Goal: Task Accomplishment & Management: Manage account settings

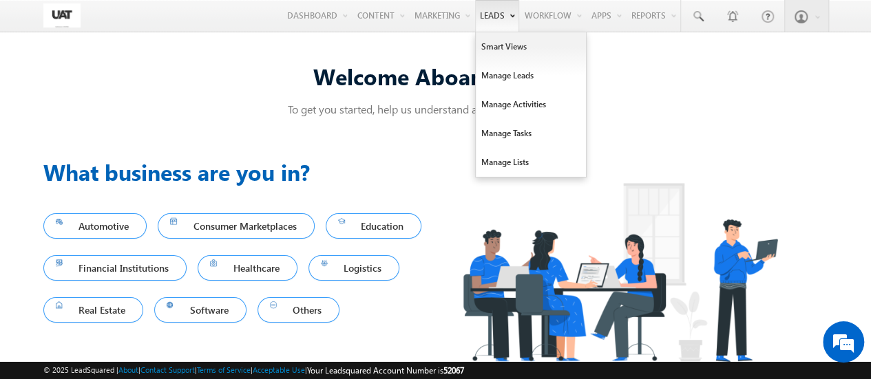
click at [481, 19] on link "Leads" at bounding box center [497, 16] width 44 height 32
click at [501, 76] on link "Manage Leads" at bounding box center [531, 75] width 110 height 29
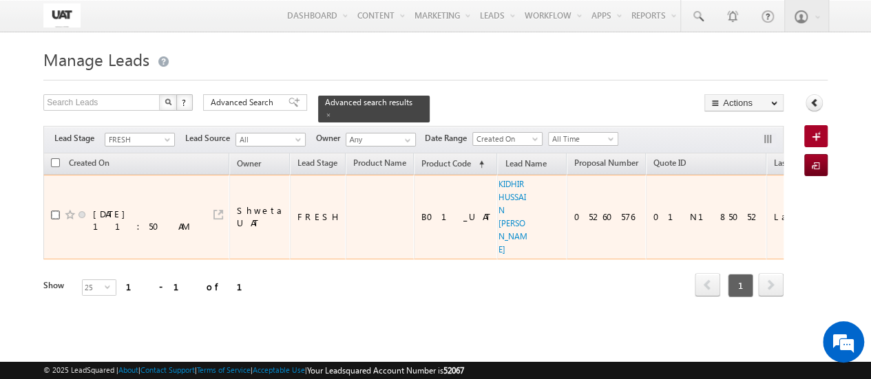
click at [53, 211] on input "checkbox" at bounding box center [55, 215] width 9 height 9
checkbox input "true"
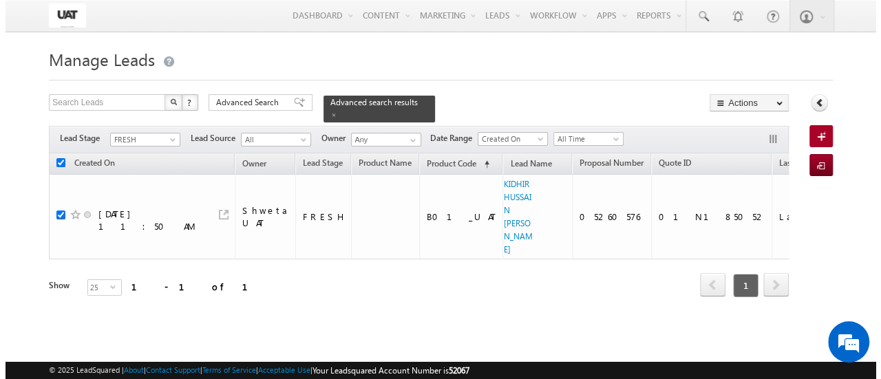
scroll to position [0, 647]
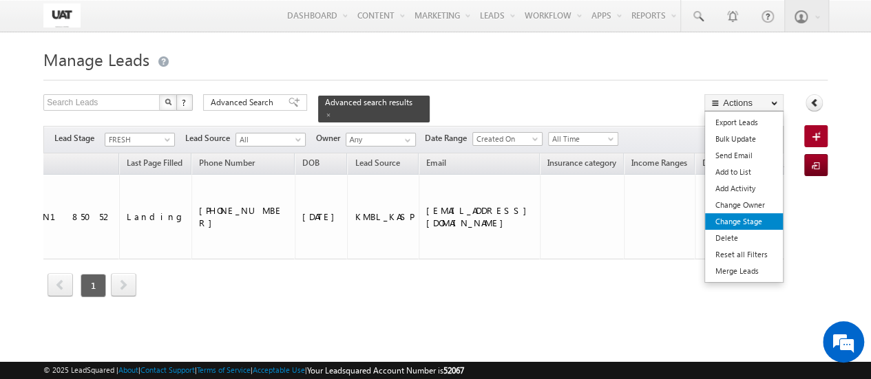
click at [730, 222] on link "Change Stage" at bounding box center [744, 221] width 78 height 17
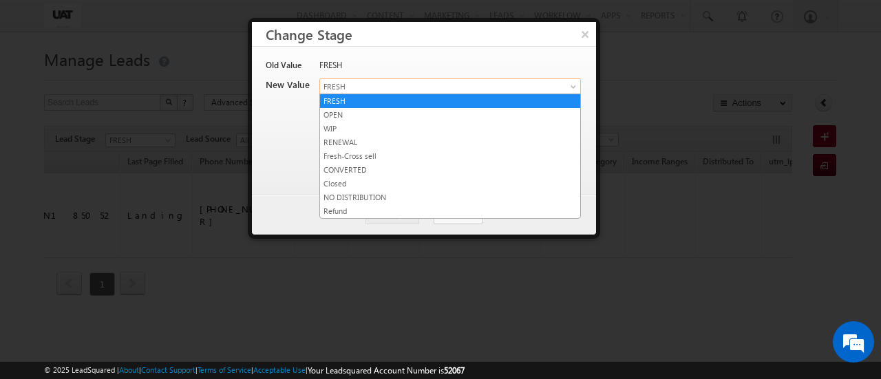
click at [563, 85] on link "FRESH" at bounding box center [450, 86] width 262 height 17
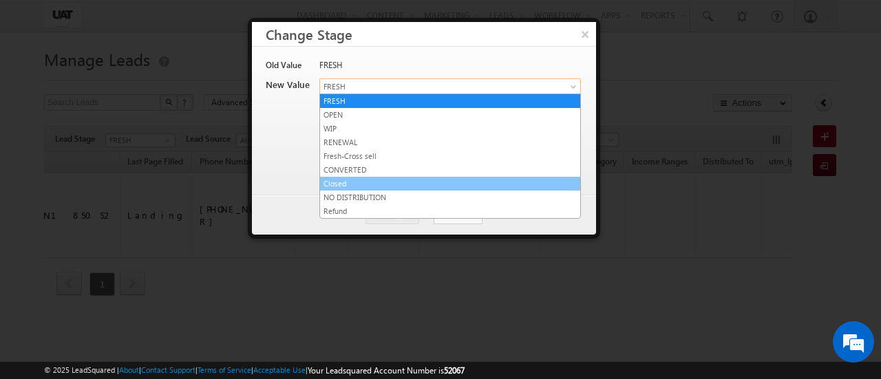
click at [431, 178] on link "Closed" at bounding box center [450, 184] width 260 height 12
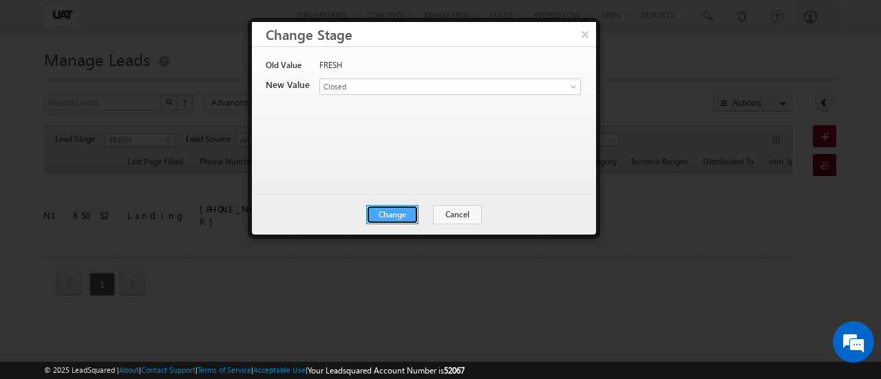
click at [398, 217] on button "Change" at bounding box center [392, 214] width 52 height 19
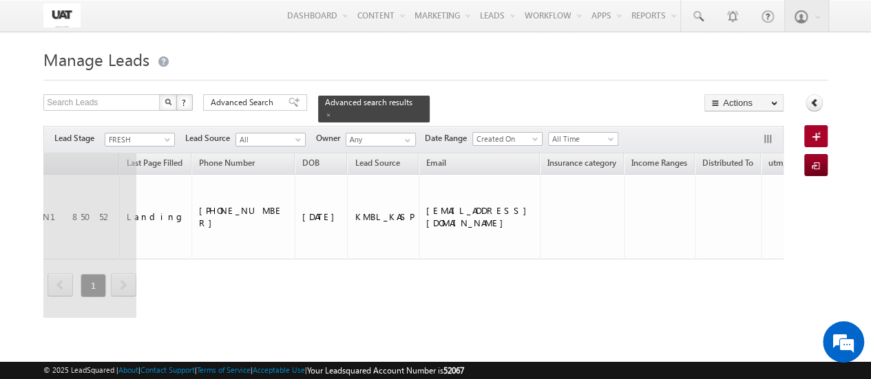
click at [587, 32] on div "Menu Mani Bhushan mani. bhush an.ua t@kot ak.co m" at bounding box center [435, 16] width 784 height 32
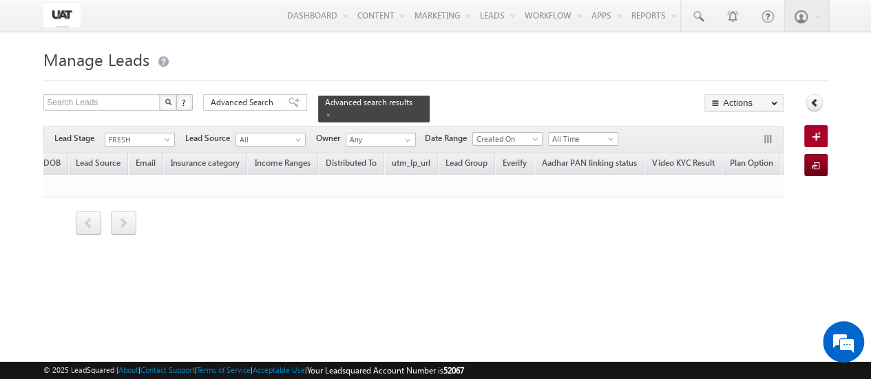
checkbox input "false"
click at [332, 112] on span at bounding box center [328, 115] width 7 height 7
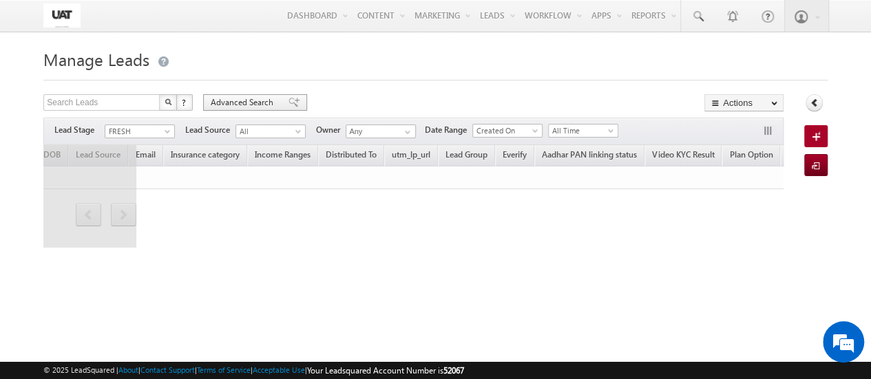
click at [231, 105] on span "Advanced Search" at bounding box center [244, 102] width 67 height 12
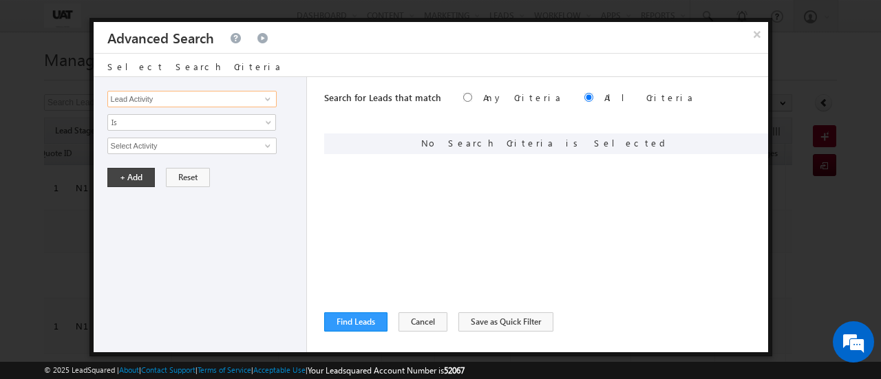
click at [231, 105] on input "Lead Activity" at bounding box center [191, 99] width 169 height 17
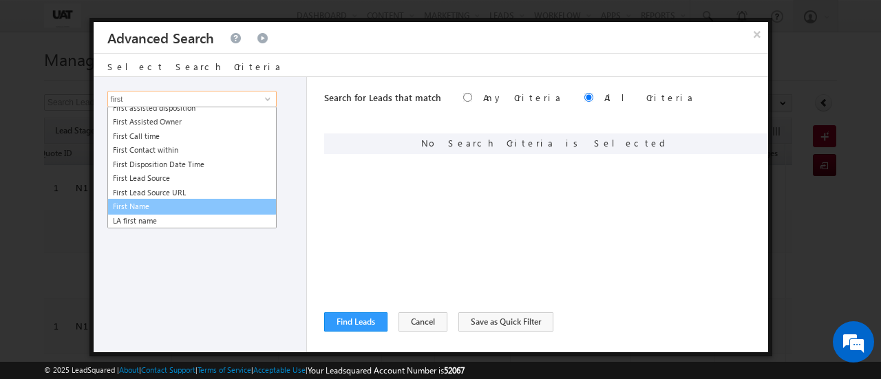
scroll to position [18, 0]
click at [156, 209] on link "First Name" at bounding box center [191, 208] width 169 height 16
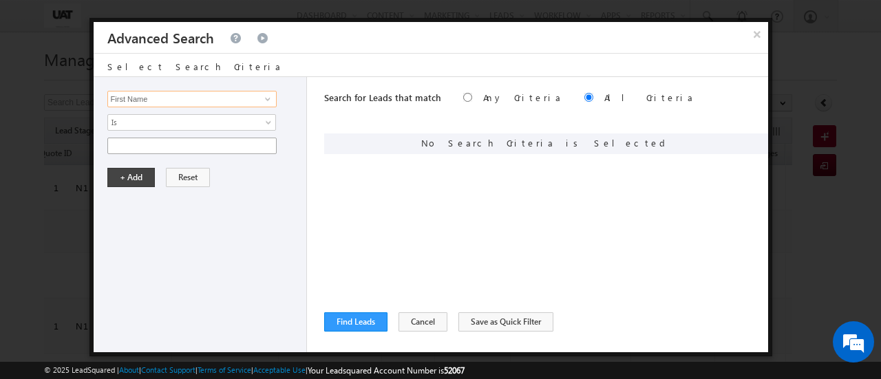
type input "First Name"
click at [204, 143] on input "text" at bounding box center [191, 146] width 169 height 17
type input "kiddirhussan"
click at [120, 174] on button "+ Add" at bounding box center [131, 177] width 48 height 19
click at [367, 322] on button "Find Leads" at bounding box center [355, 322] width 63 height 19
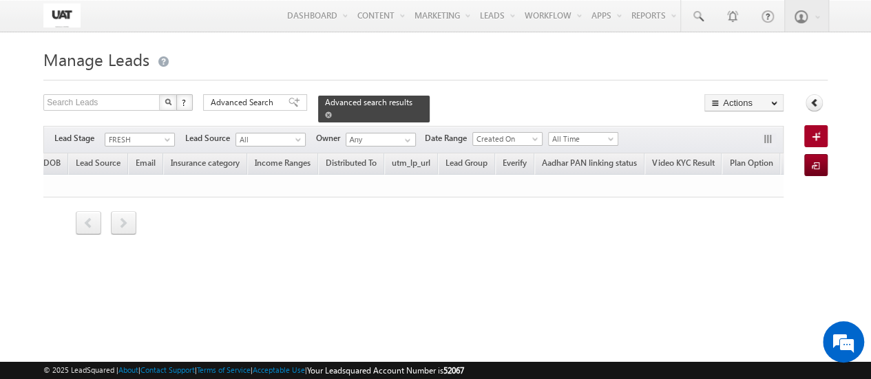
click at [380, 105] on span "Advanced search results" at bounding box center [368, 102] width 87 height 10
click at [332, 112] on span at bounding box center [328, 115] width 7 height 7
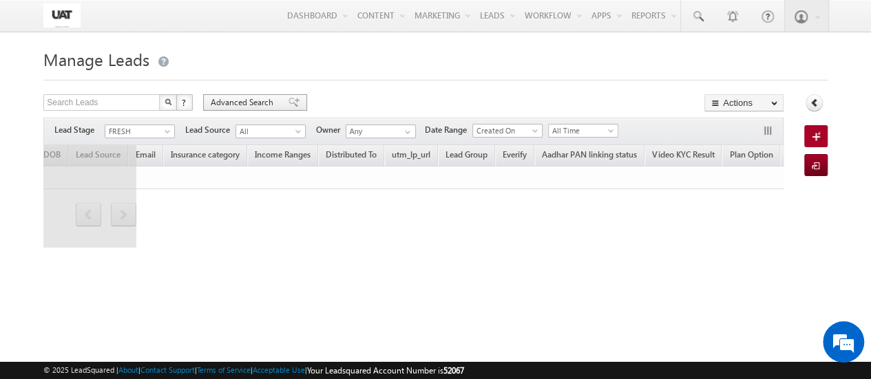
click at [248, 105] on span "Advanced Search" at bounding box center [244, 102] width 67 height 12
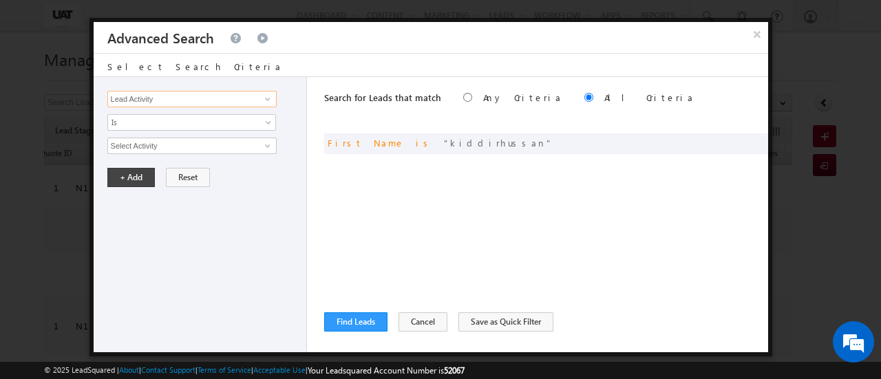
click at [198, 92] on input "Lead Activity" at bounding box center [191, 99] width 169 height 17
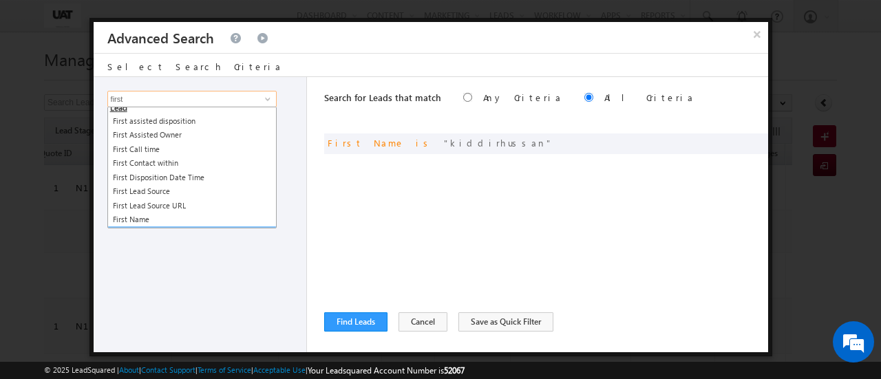
scroll to position [19, 0]
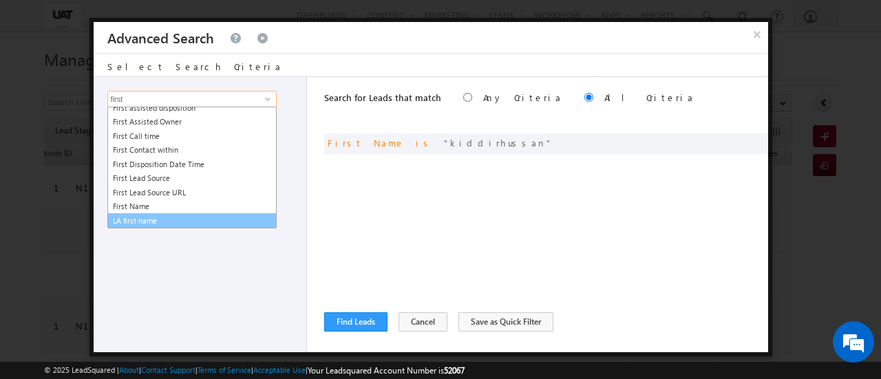
click at [151, 222] on link "LA first name" at bounding box center [191, 221] width 169 height 16
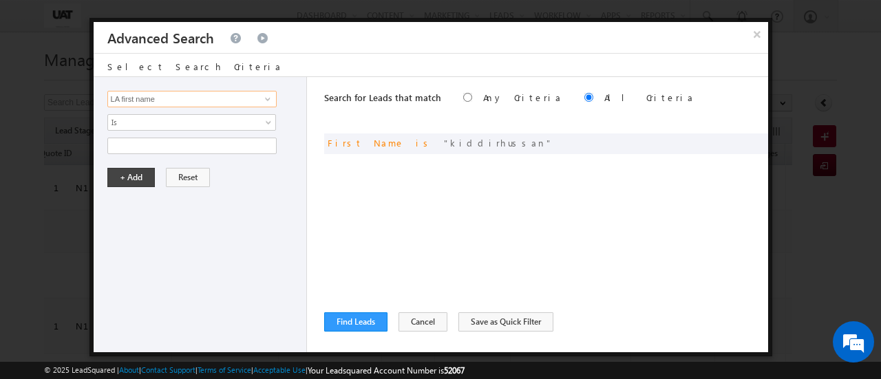
type input "LA first name"
click at [187, 90] on div "Lead Activity Task Sales Group Prospect Id 29 Jul Open Leads 30 days not conver…" at bounding box center [200, 214] width 213 height 275
click at [245, 98] on input "LA first name" at bounding box center [191, 99] width 169 height 17
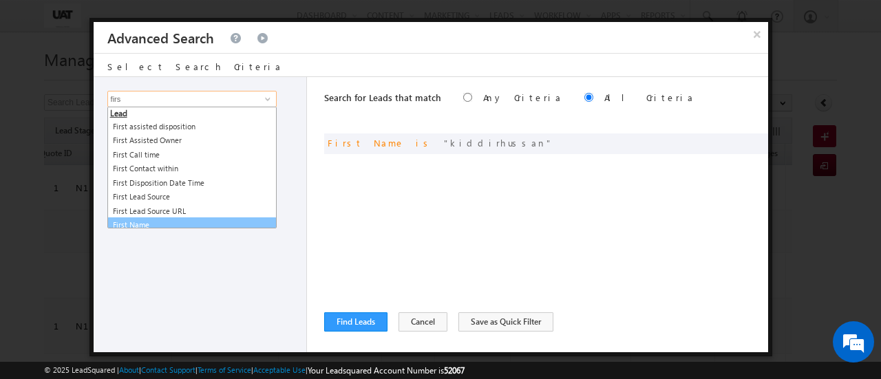
scroll to position [6, 0]
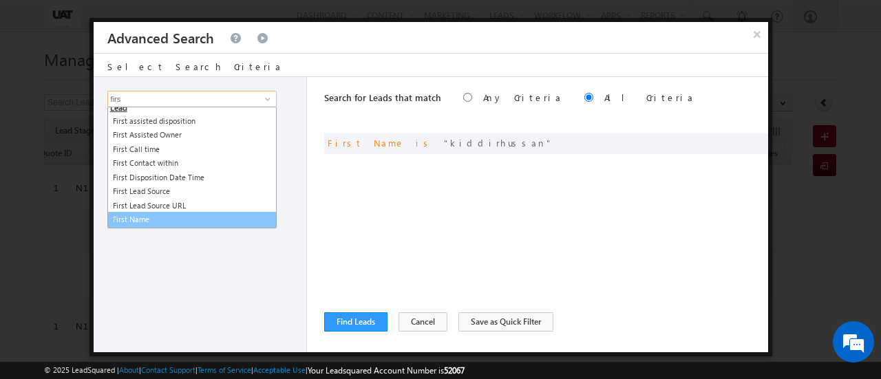
click at [145, 221] on link "First Name" at bounding box center [191, 220] width 169 height 16
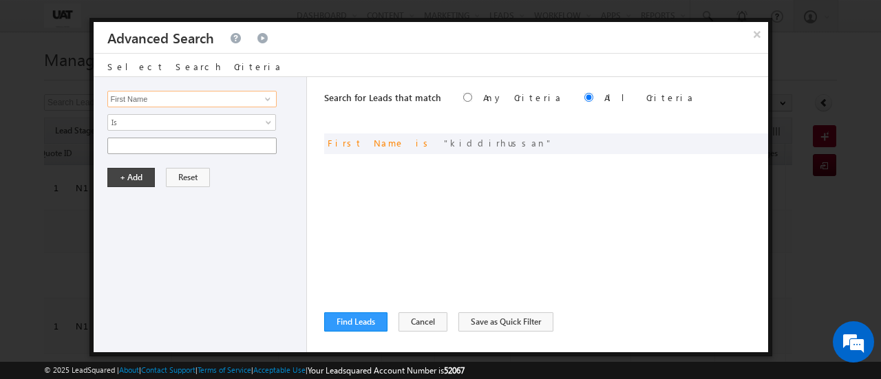
type input "First Name"
click at [185, 145] on input "text" at bounding box center [191, 146] width 169 height 17
paste input "KIDHIRHUSSAIN"
type input "KIDHIRHUSSAIN"
click at [130, 176] on button "+ Add" at bounding box center [131, 177] width 48 height 19
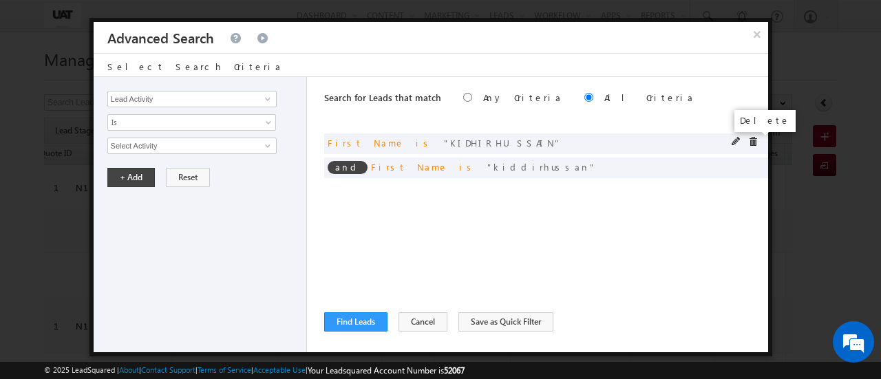
click at [754, 138] on span at bounding box center [753, 142] width 10 height 10
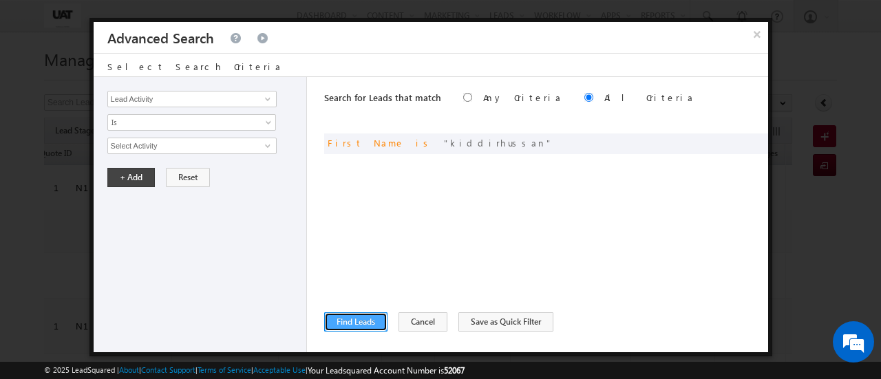
click at [364, 324] on button "Find Leads" at bounding box center [355, 322] width 63 height 19
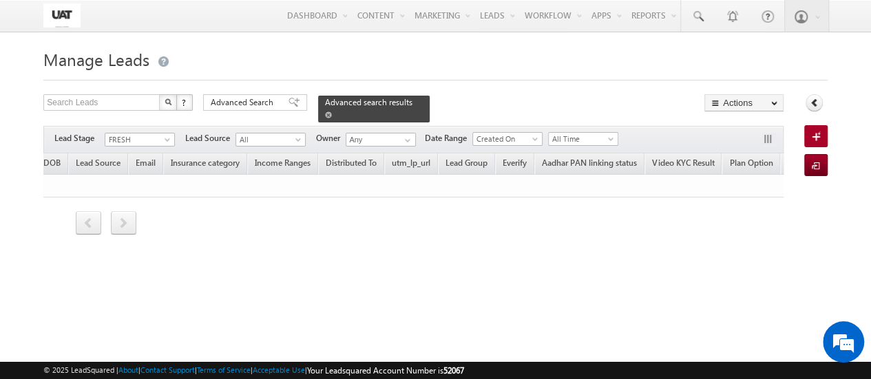
click at [368, 106] on span "Advanced search results" at bounding box center [368, 102] width 87 height 10
click at [354, 98] on span "Advanced search results" at bounding box center [368, 102] width 87 height 10
click at [332, 112] on span at bounding box center [328, 115] width 7 height 7
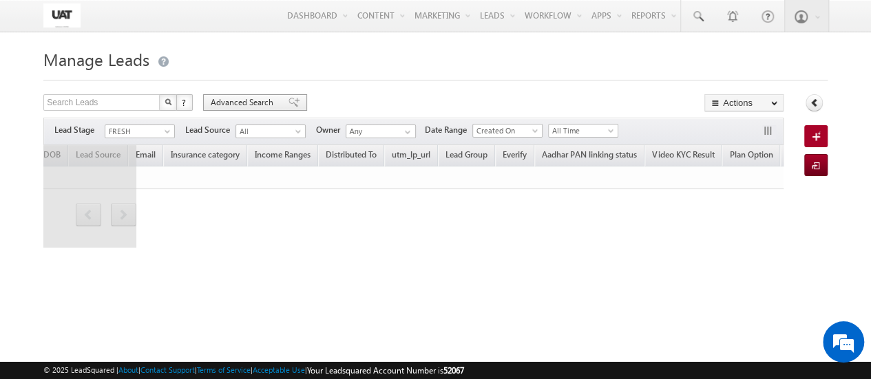
click at [227, 108] on span "Advanced Search" at bounding box center [244, 102] width 67 height 12
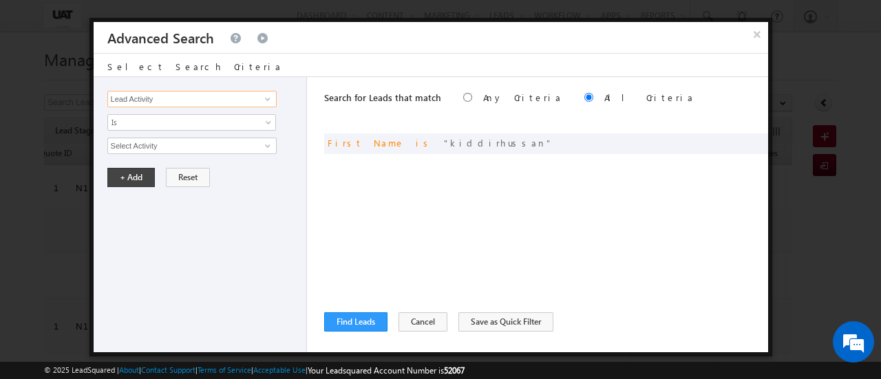
click at [212, 102] on input "Lead Activity" at bounding box center [191, 99] width 169 height 17
click at [753, 141] on span at bounding box center [753, 142] width 10 height 10
click at [224, 106] on input "Lead Activity" at bounding box center [191, 99] width 169 height 17
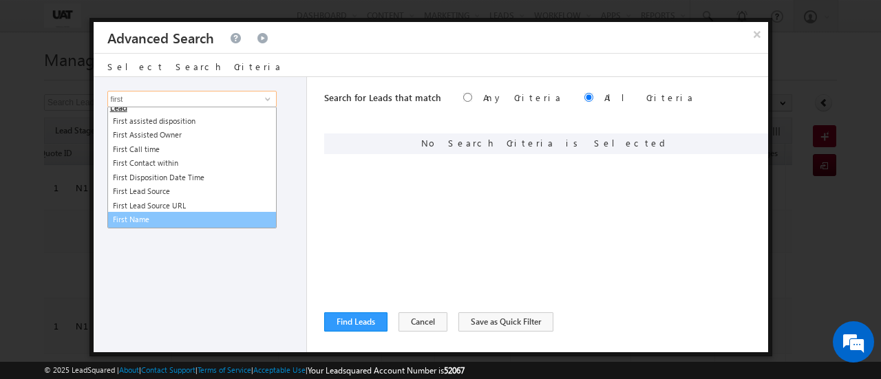
click at [141, 216] on link "First Name" at bounding box center [191, 220] width 169 height 16
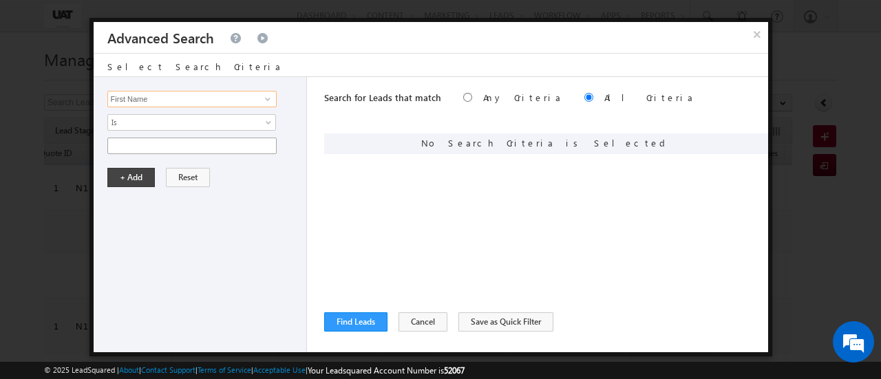
type input "First Name"
click at [179, 145] on input "text" at bounding box center [191, 146] width 169 height 17
paste input "KIDHIRHUSSAIN"
type input "KIDHIRHUSSAIN"
click at [133, 173] on button "+ Add" at bounding box center [131, 177] width 48 height 19
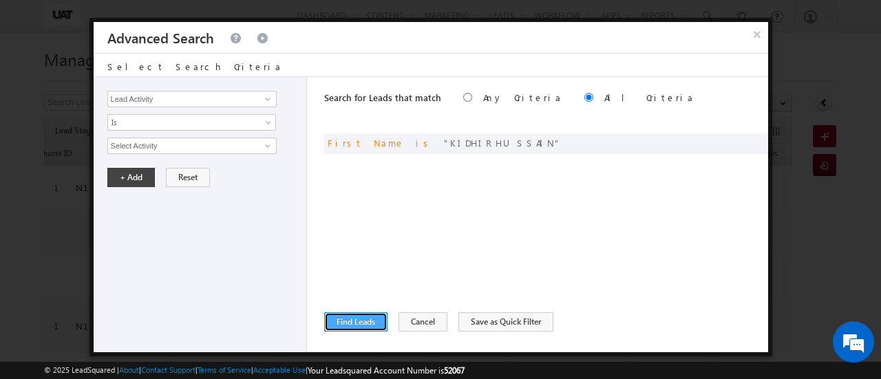
click at [366, 330] on button "Find Leads" at bounding box center [355, 322] width 63 height 19
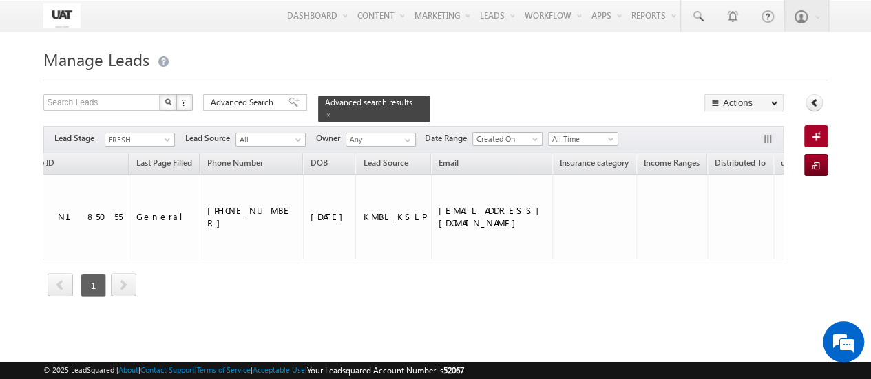
scroll to position [0, 0]
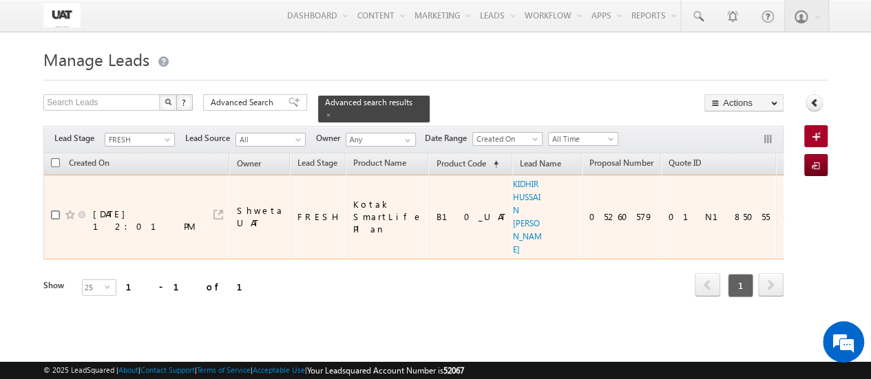
click at [54, 213] on input "checkbox" at bounding box center [55, 215] width 9 height 9
checkbox input "true"
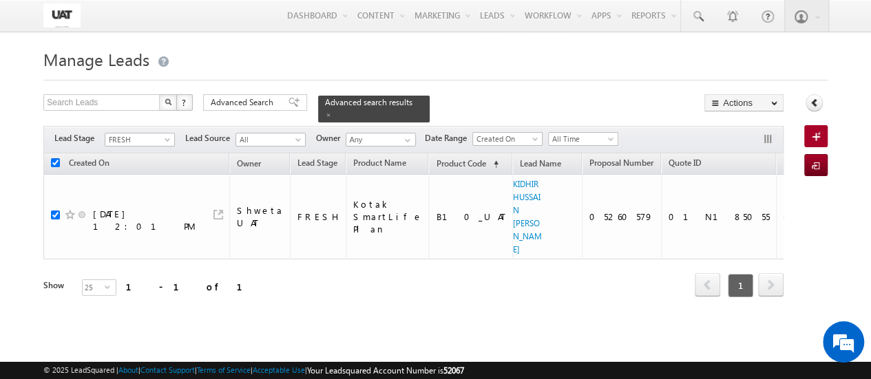
click at [767, 135] on button "button" at bounding box center [769, 141] width 14 height 14
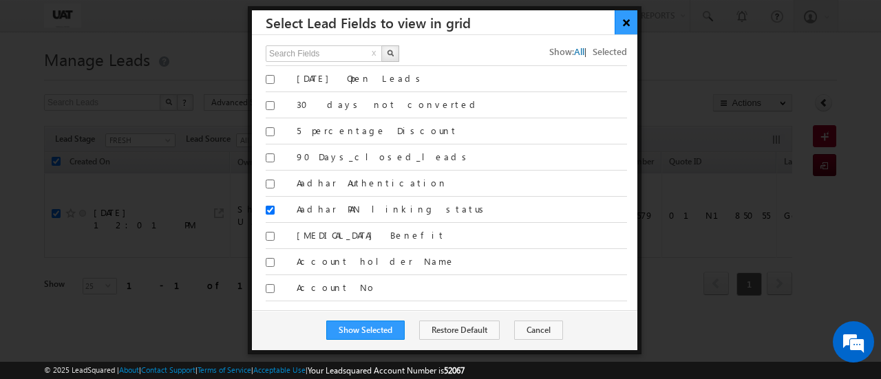
click at [624, 28] on button "×" at bounding box center [626, 22] width 23 height 24
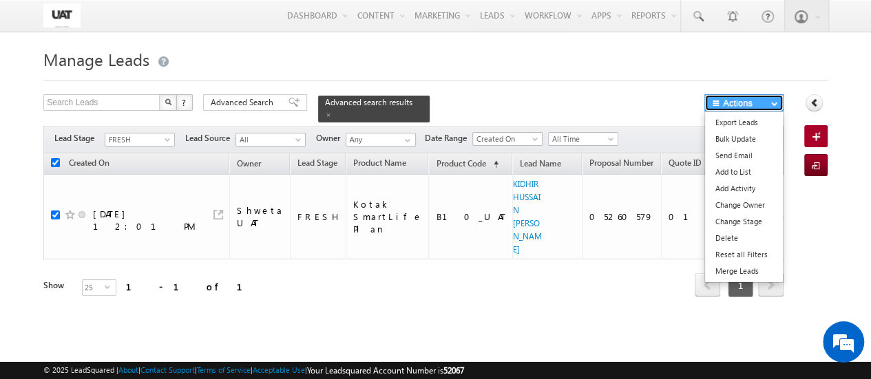
click at [752, 104] on button "Actions" at bounding box center [743, 102] width 79 height 17
click at [745, 218] on link "Change Stage" at bounding box center [744, 221] width 78 height 17
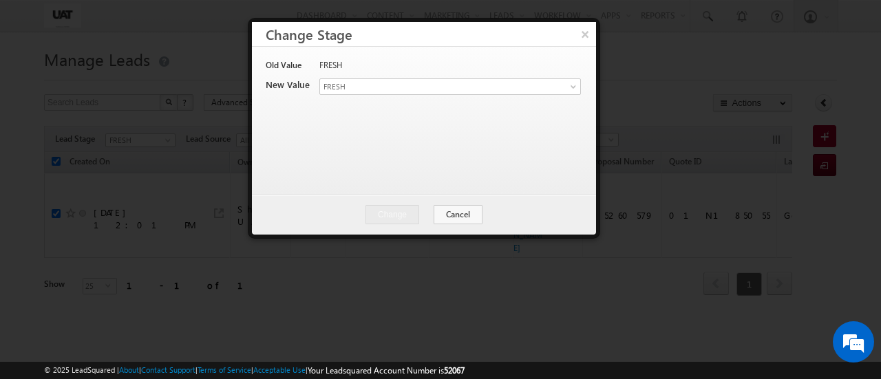
click at [529, 76] on div "FRESH" at bounding box center [449, 68] width 260 height 19
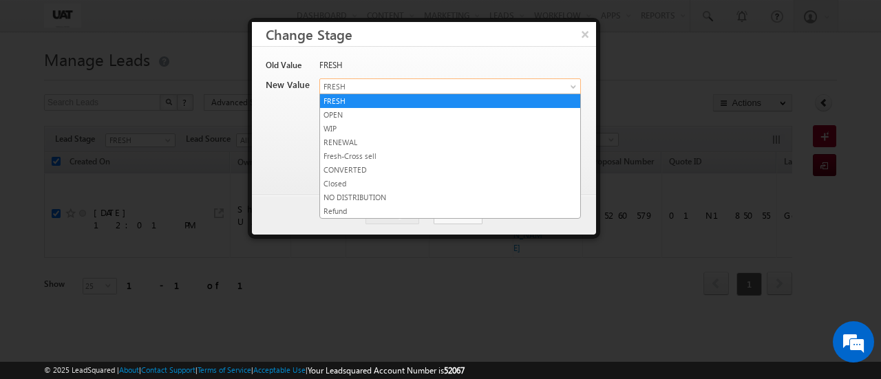
click at [523, 88] on span "FRESH" at bounding box center [434, 87] width 228 height 12
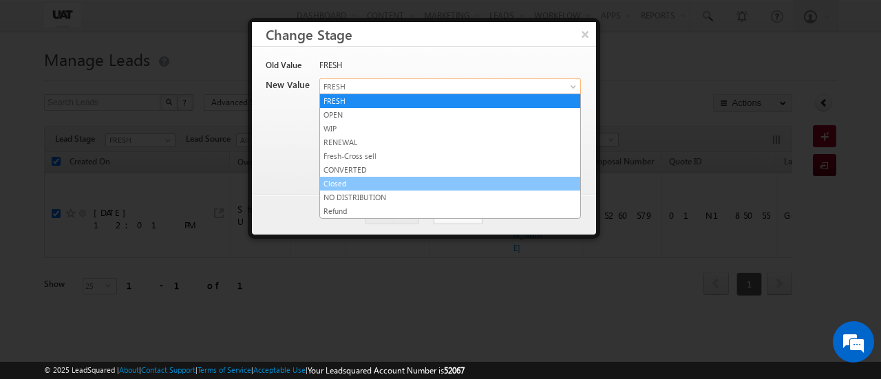
click at [426, 184] on link "Closed" at bounding box center [450, 184] width 260 height 12
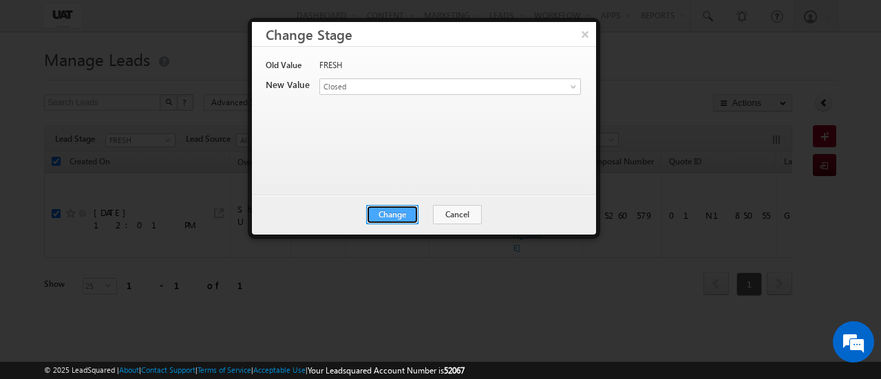
click at [405, 211] on button "Change" at bounding box center [392, 214] width 52 height 19
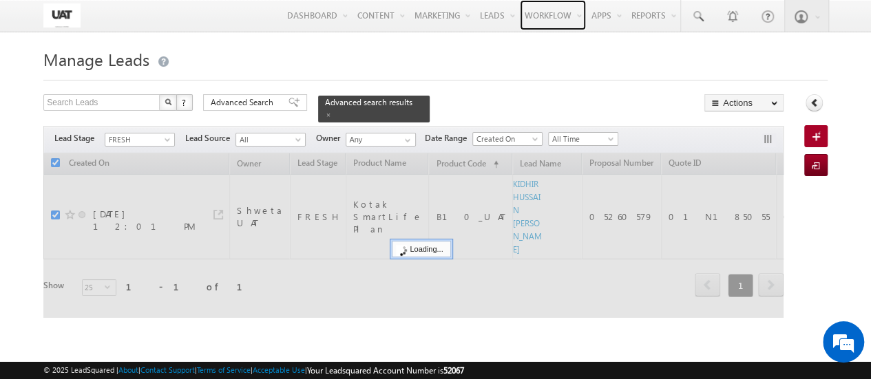
click at [578, 29] on link "Workflow" at bounding box center [553, 15] width 66 height 30
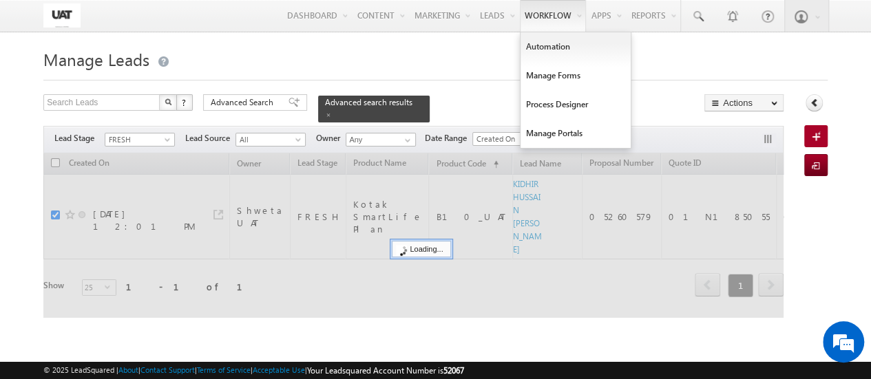
checkbox input "false"
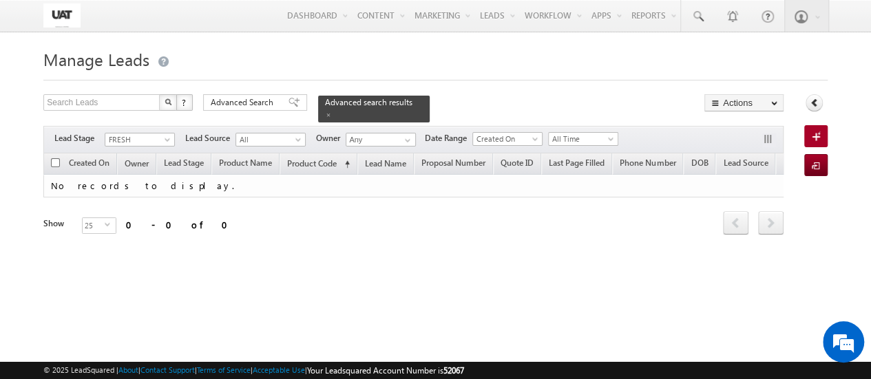
click at [263, 60] on h1 "Manage Leads" at bounding box center [435, 58] width 784 height 27
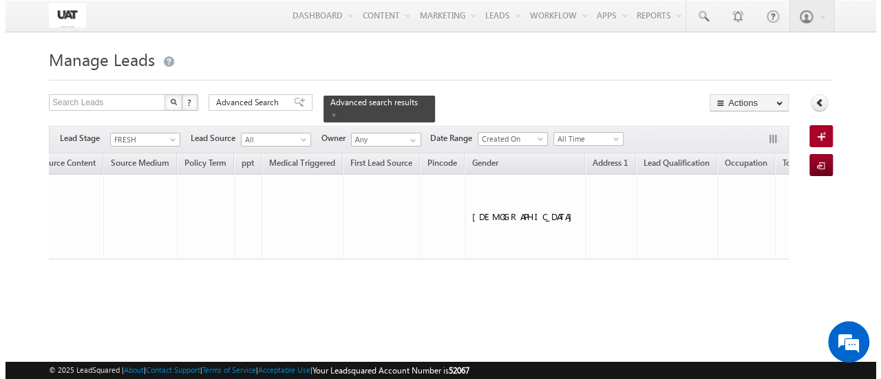
scroll to position [0, 2598]
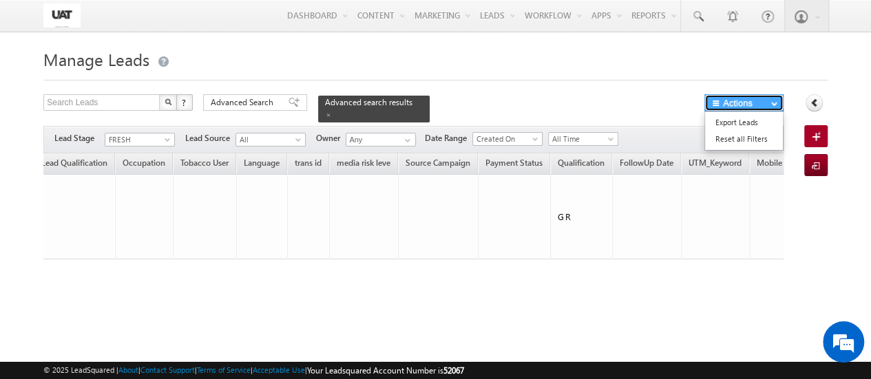
click at [738, 100] on button "Actions" at bounding box center [743, 102] width 79 height 17
click at [769, 134] on button "button" at bounding box center [769, 141] width 14 height 14
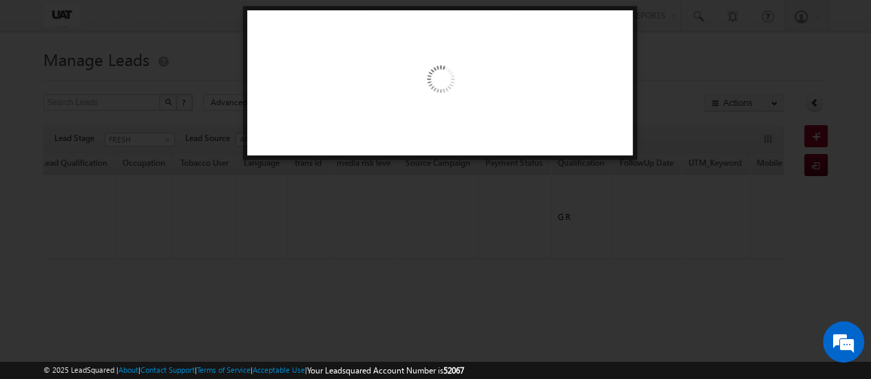
scroll to position [0, 2589]
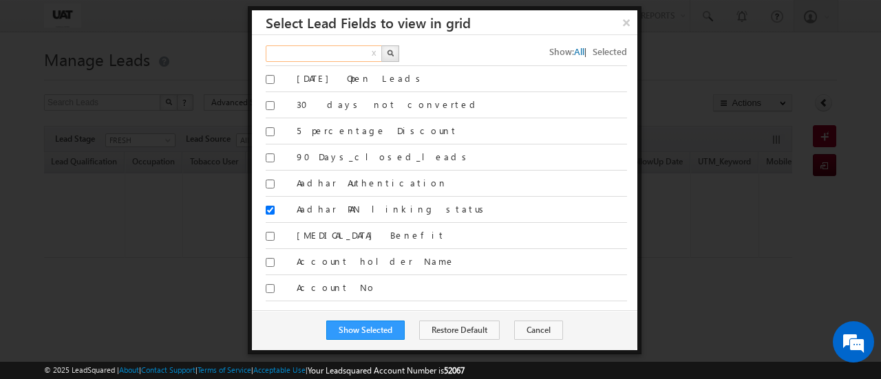
click at [329, 54] on input "text" at bounding box center [325, 53] width 118 height 17
type input "qualification"
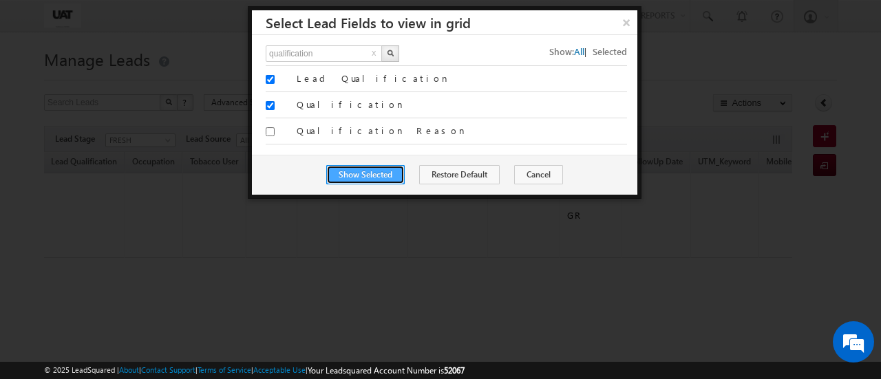
click at [372, 170] on button "Show Selected" at bounding box center [365, 174] width 78 height 19
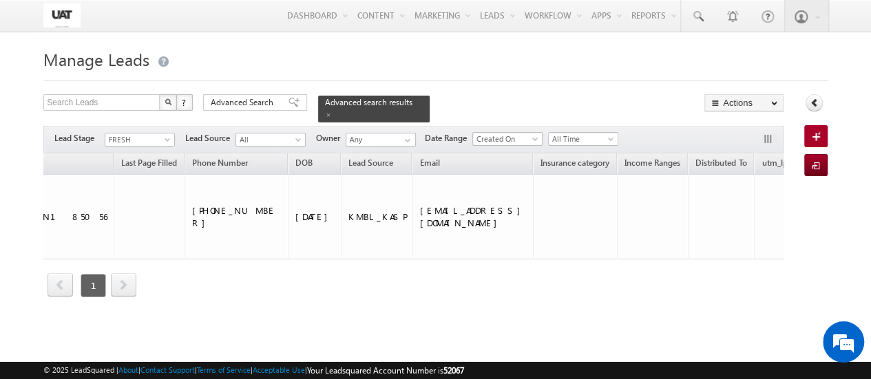
scroll to position [0, 0]
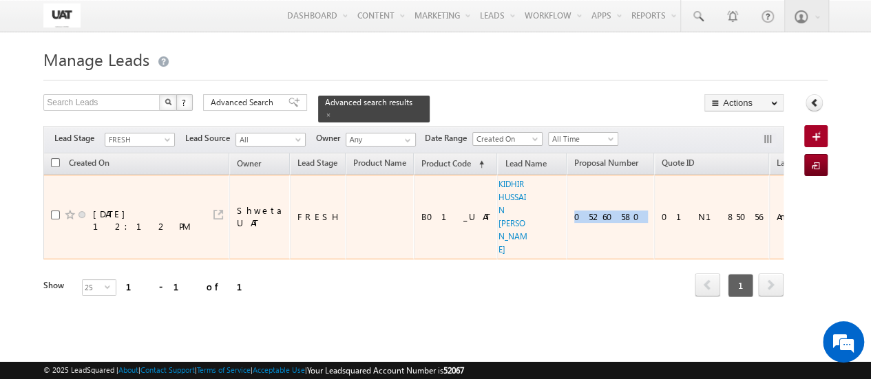
drag, startPoint x: 585, startPoint y: 210, endPoint x: 543, endPoint y: 213, distance: 42.1
click at [567, 213] on td "05260580" at bounding box center [610, 217] width 87 height 85
copy div "05260580"
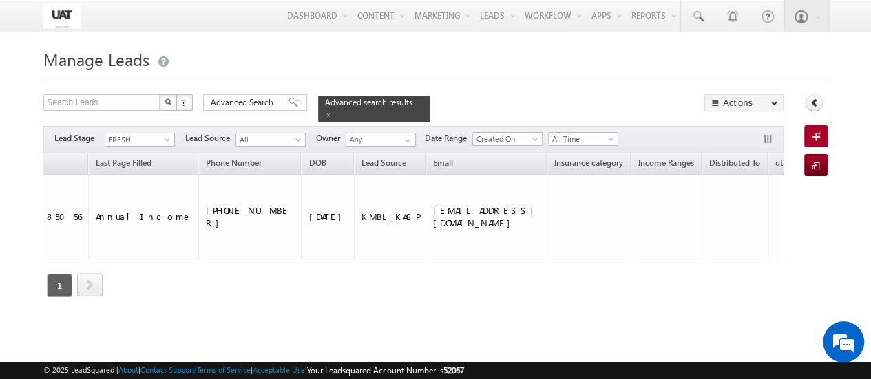
scroll to position [0, 34]
